Goal: Navigation & Orientation: Find specific page/section

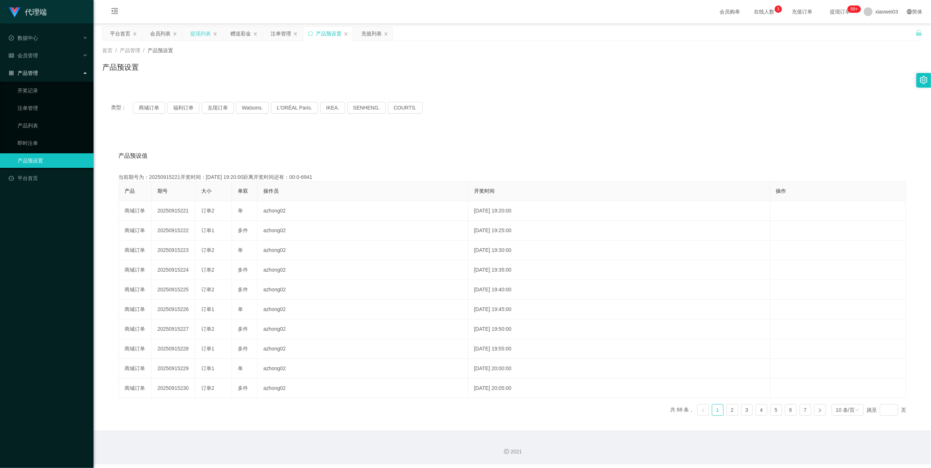
click at [195, 30] on div "提现列表" at bounding box center [200, 34] width 20 height 14
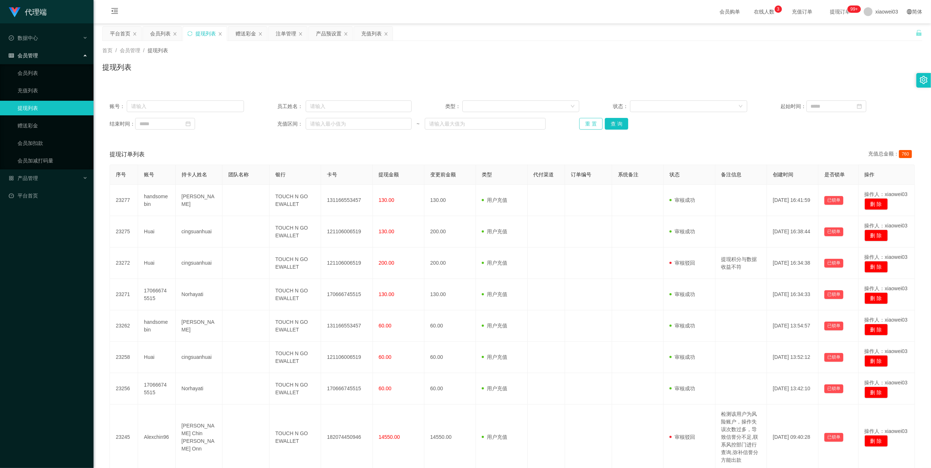
click at [587, 124] on button "重 置" at bounding box center [590, 124] width 23 height 12
click at [329, 39] on div "产品预设置" at bounding box center [329, 34] width 26 height 14
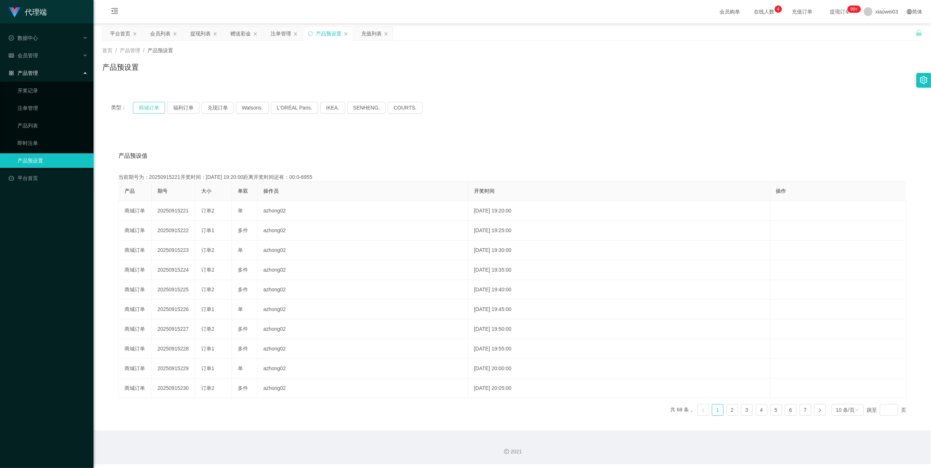
click at [156, 113] on button "商城订单" at bounding box center [149, 108] width 32 height 12
click at [312, 34] on icon "图标: sync" at bounding box center [310, 33] width 5 height 5
click at [113, 36] on div "平台首页" at bounding box center [120, 34] width 20 height 14
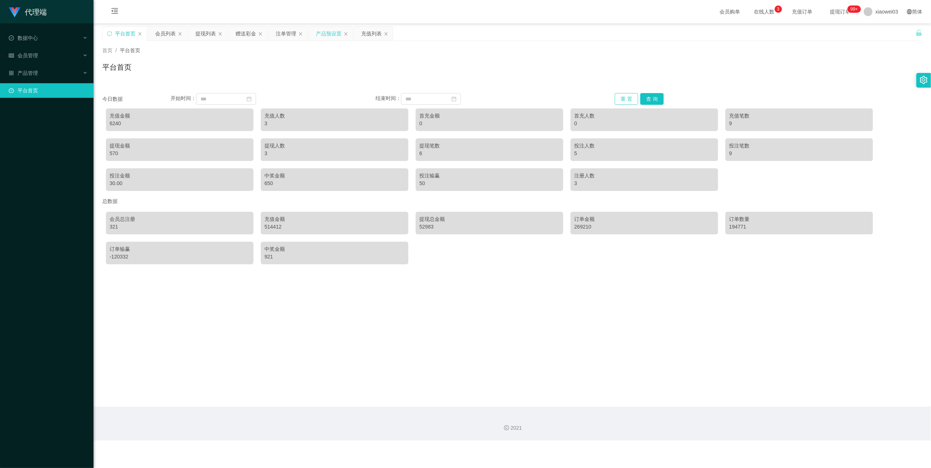
click at [628, 102] on button "重 置" at bounding box center [626, 99] width 23 height 12
click at [366, 34] on div "充值列表" at bounding box center [371, 34] width 20 height 14
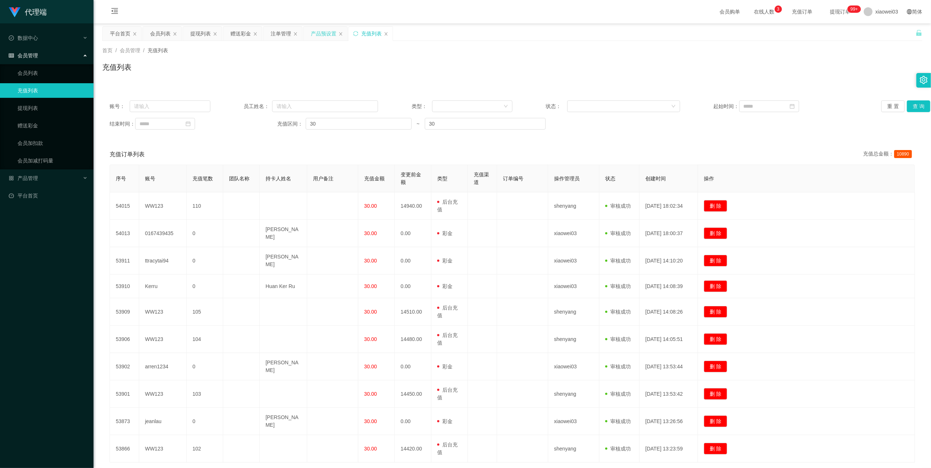
click at [328, 34] on div "产品预设置" at bounding box center [324, 34] width 26 height 14
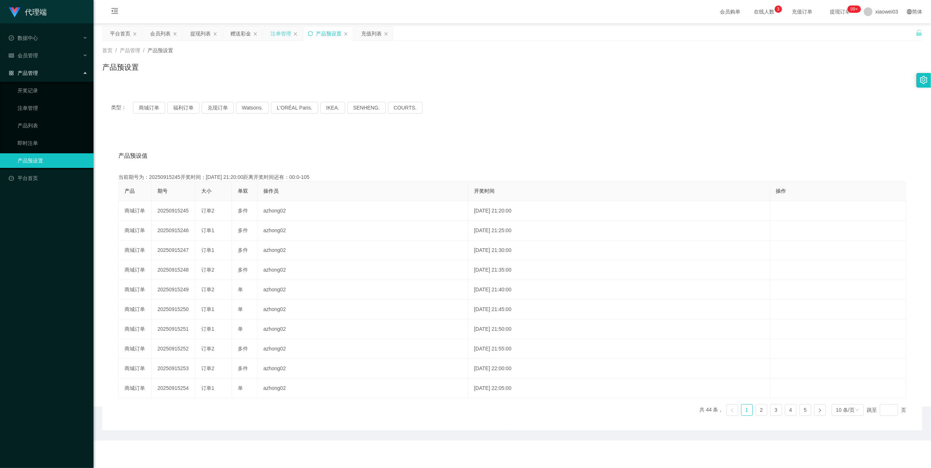
drag, startPoint x: 283, startPoint y: 34, endPoint x: 278, endPoint y: 42, distance: 10.0
click at [283, 34] on div "注单管理" at bounding box center [281, 34] width 20 height 14
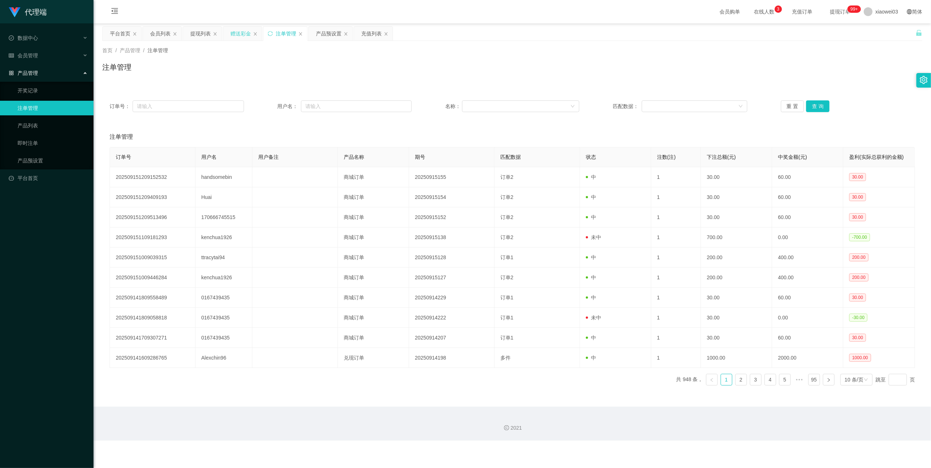
click at [239, 31] on div "赠送彩金" at bounding box center [241, 34] width 20 height 14
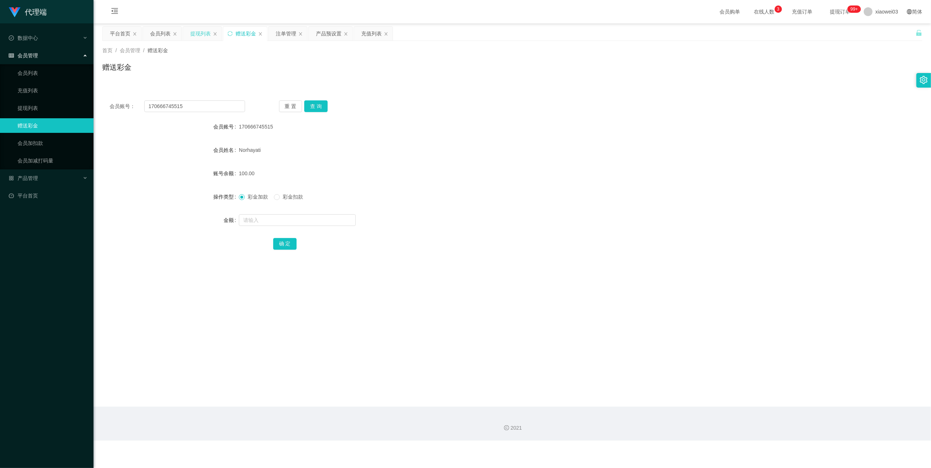
click at [196, 34] on div "提现列表" at bounding box center [200, 34] width 20 height 14
